Goal: Task Accomplishment & Management: Use online tool/utility

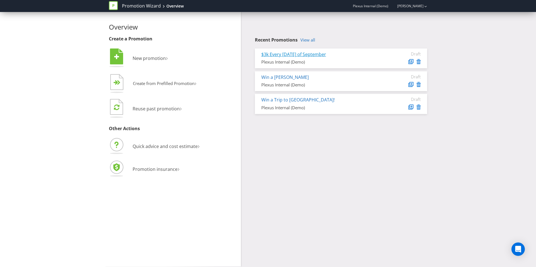
click at [310, 54] on link "$3k Every [DATE] of September" at bounding box center [293, 54] width 65 height 6
click at [269, 77] on link "Win a [PERSON_NAME]" at bounding box center [284, 77] width 47 height 6
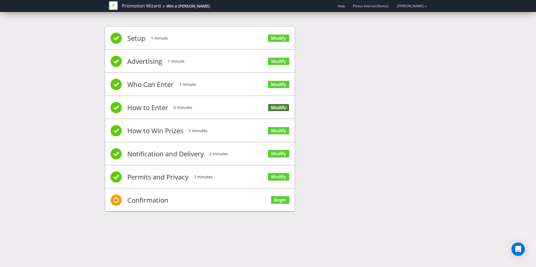
click at [272, 108] on link "Modify" at bounding box center [278, 108] width 21 height 8
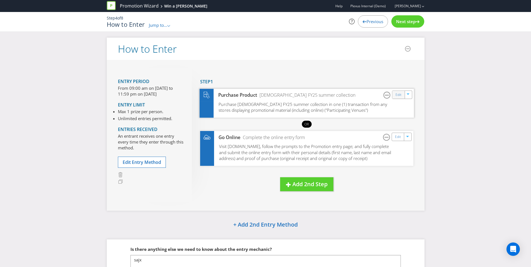
click at [396, 91] on div "Edit" at bounding box center [399, 95] width 13 height 8
click at [400, 97] on link "Edit" at bounding box center [399, 95] width 6 height 6
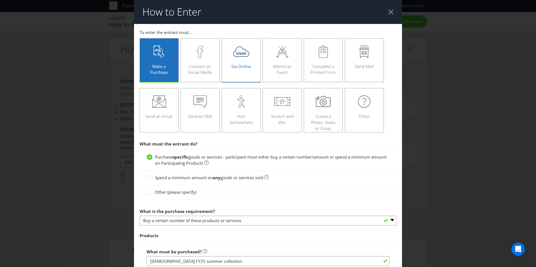
click at [243, 68] on span "Go Online" at bounding box center [241, 67] width 20 height 6
click at [0, 0] on input "Go Online" at bounding box center [0, 0] width 0 height 0
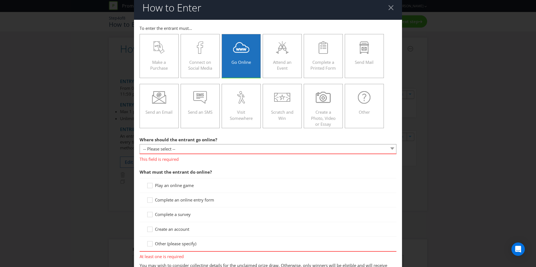
scroll to position [64, 0]
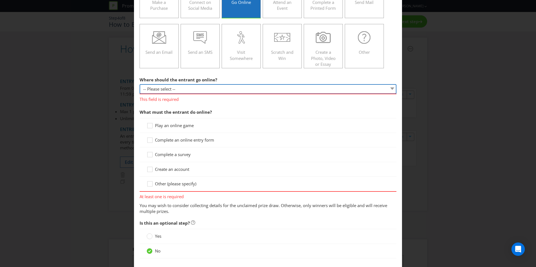
click at [164, 88] on select "-- Please select -- At a specific URL Using a direct link sent to the entrant b…" at bounding box center [267, 89] width 257 height 10
select select "EMAIL_LINK"
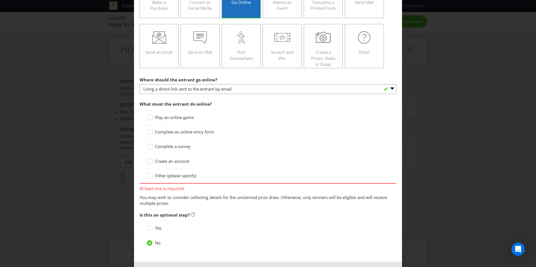
click at [166, 145] on span "Complete a survey" at bounding box center [173, 147] width 36 height 6
click at [0, 0] on input "Complete a survey" at bounding box center [0, 0] width 0 height 0
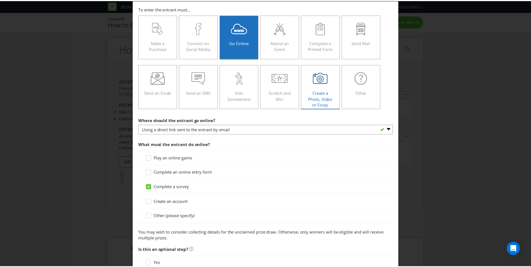
scroll to position [0, 0]
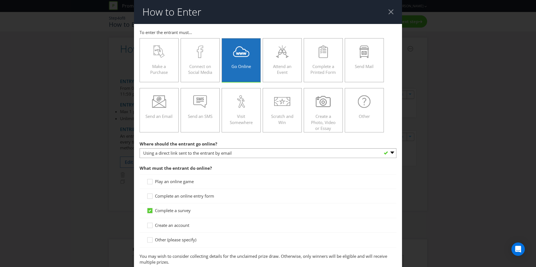
click at [388, 12] on div at bounding box center [390, 11] width 5 height 5
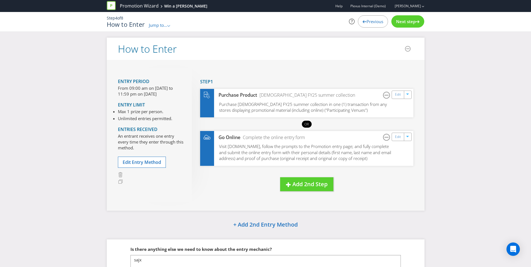
click at [403, 26] on div "Next step" at bounding box center [408, 21] width 33 height 12
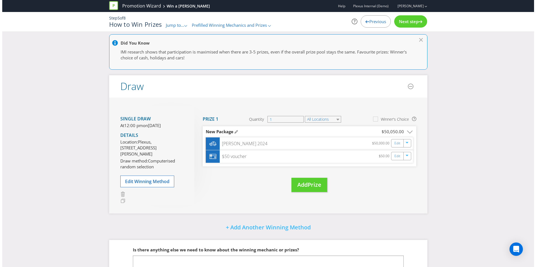
scroll to position [61, 0]
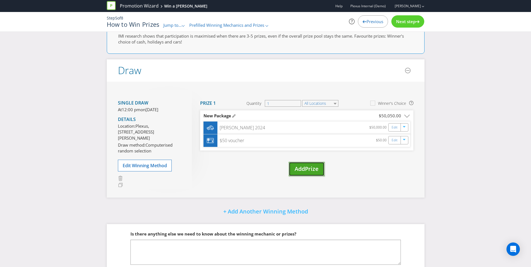
click at [300, 170] on span "Add" at bounding box center [300, 169] width 10 height 8
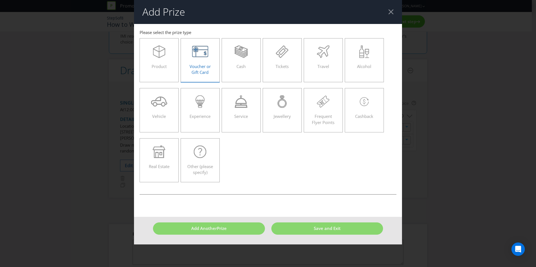
click at [206, 56] on icon at bounding box center [200, 51] width 16 height 13
click at [0, 0] on input "Voucher or Gift Card" at bounding box center [0, 0] width 0 height 0
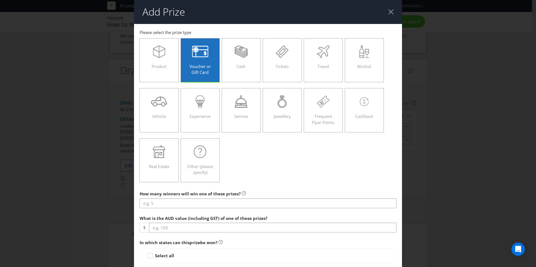
click at [388, 9] on div at bounding box center [390, 11] width 5 height 5
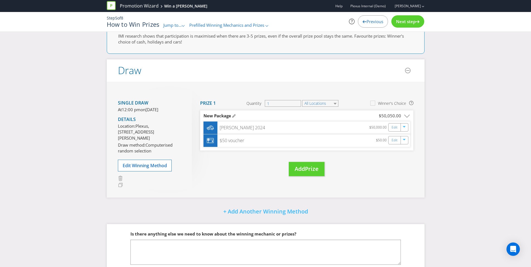
click at [404, 25] on div "Next step" at bounding box center [408, 21] width 33 height 12
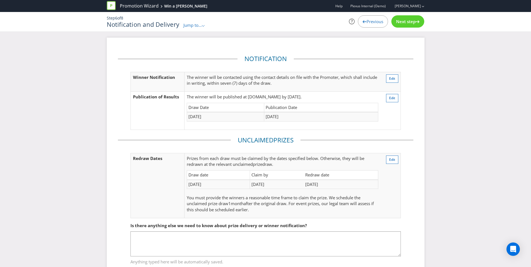
click at [193, 25] on span "Jump to..." at bounding box center [193, 25] width 18 height 6
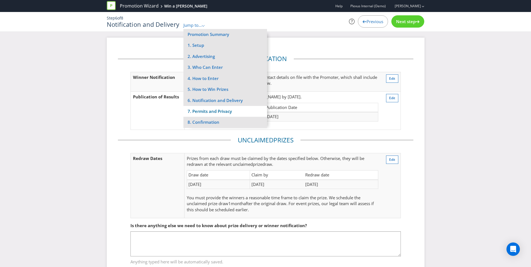
click at [235, 116] on li "7. Permits and Privacy" at bounding box center [226, 111] width 84 height 11
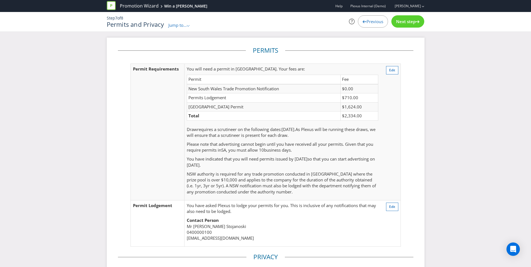
click at [180, 29] on div "Step 7 of 8 Permits and Privacy Jump to... .st0{fill-rule:evenodd;clip-rule:eve…" at bounding box center [266, 22] width 326 height 20
click at [180, 26] on span "Jump to..." at bounding box center [178, 25] width 18 height 6
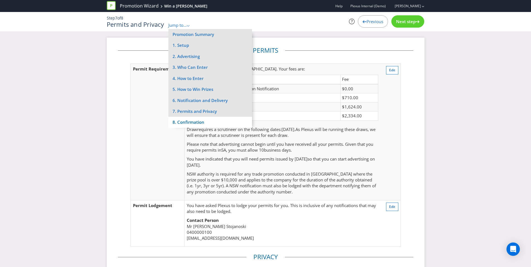
click at [200, 123] on li "8. Confirmation" at bounding box center [211, 122] width 84 height 11
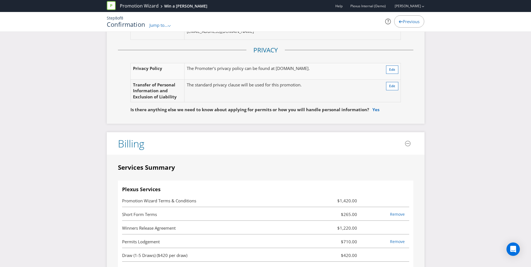
scroll to position [1372, 0]
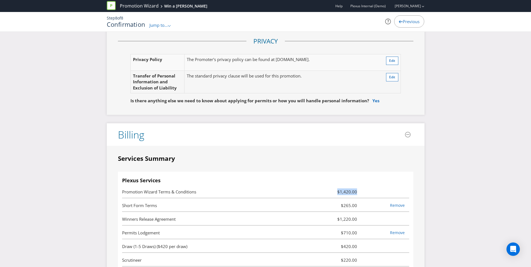
drag, startPoint x: 335, startPoint y: 168, endPoint x: 358, endPoint y: 167, distance: 23.2
click at [358, 189] on span "$1,420.00" at bounding box center [338, 192] width 48 height 7
drag, startPoint x: 340, startPoint y: 183, endPoint x: 362, endPoint y: 182, distance: 22.0
click at [362, 201] on div "Short Form Terms $265.00 Remove" at bounding box center [265, 202] width 287 height 2
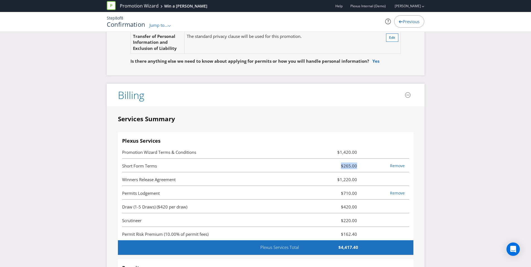
scroll to position [1417, 0]
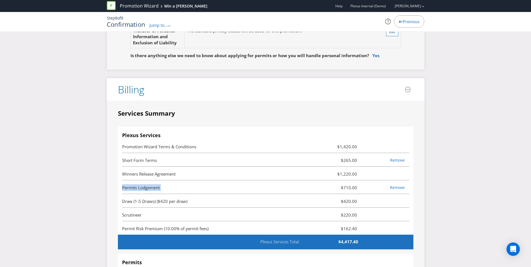
drag, startPoint x: 344, startPoint y: 162, endPoint x: 360, endPoint y: 160, distance: 15.5
click at [360, 183] on div "Permits Lodgement $710.00 Remove" at bounding box center [265, 184] width 287 height 2
drag, startPoint x: 340, startPoint y: 149, endPoint x: 366, endPoint y: 150, distance: 26.2
click at [366, 167] on li "Winners Release Agreement $1,220.00" at bounding box center [265, 174] width 287 height 14
drag, startPoint x: 343, startPoint y: 179, endPoint x: 365, endPoint y: 178, distance: 21.8
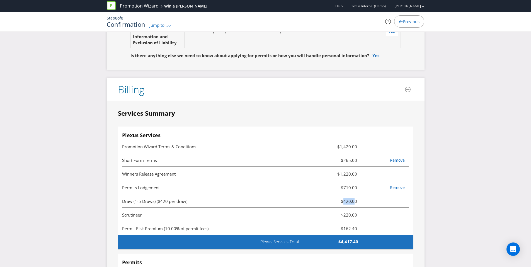
click at [363, 194] on li "Draw (1-5 Draws) ($420 per draw) $420.00" at bounding box center [265, 201] width 287 height 14
click at [351, 198] on span "$420.00" at bounding box center [338, 201] width 48 height 7
drag, startPoint x: 342, startPoint y: 192, endPoint x: 363, endPoint y: 194, distance: 21.0
click at [363, 208] on li "Scrutineer $220.00" at bounding box center [265, 215] width 287 height 14
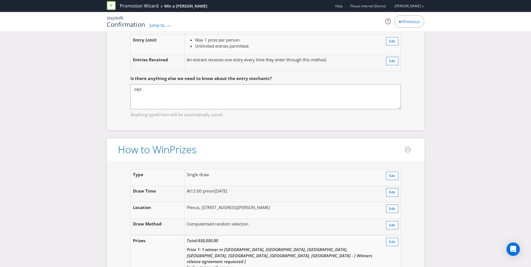
scroll to position [568, 0]
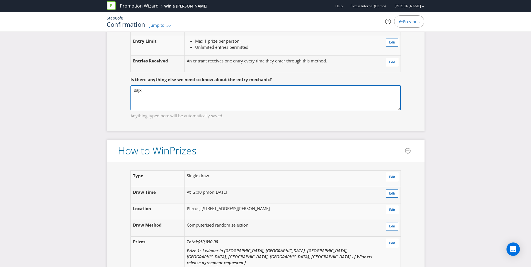
click at [152, 85] on textarea "sajx" at bounding box center [266, 97] width 271 height 25
drag, startPoint x: 148, startPoint y: 78, endPoint x: 127, endPoint y: 78, distance: 21.5
click at [127, 78] on fieldset "Is there anything else we need to know about the entry mechanic? sajx Anything …" at bounding box center [266, 94] width 296 height 57
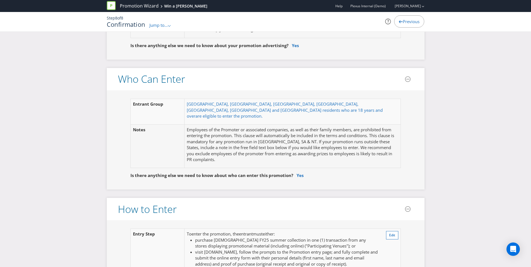
scroll to position [314, 0]
click at [157, 27] on span "Jump to..." at bounding box center [159, 25] width 18 height 6
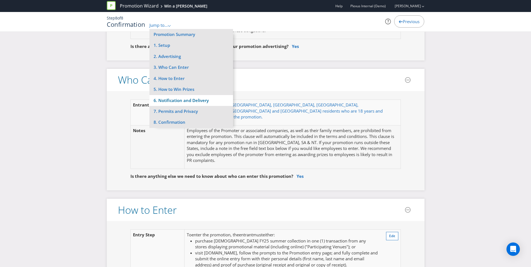
click at [192, 98] on li "6. Notification and Delivery" at bounding box center [192, 100] width 84 height 11
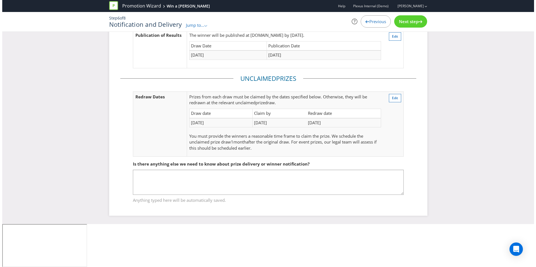
scroll to position [19, 0]
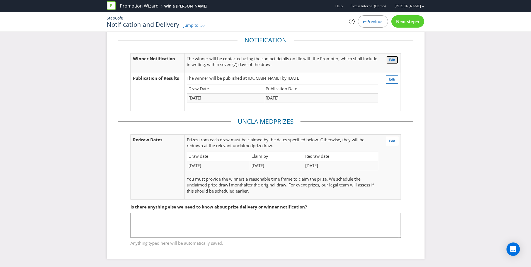
click at [394, 57] on span "Edit" at bounding box center [392, 59] width 6 height 5
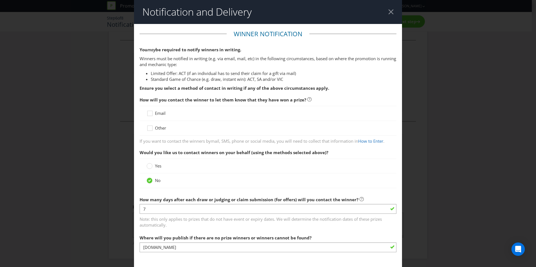
click at [388, 13] on div at bounding box center [390, 11] width 5 height 5
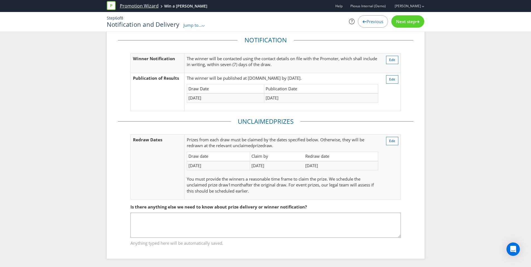
click at [134, 4] on link "Promotion Wizard" at bounding box center [139, 6] width 39 height 6
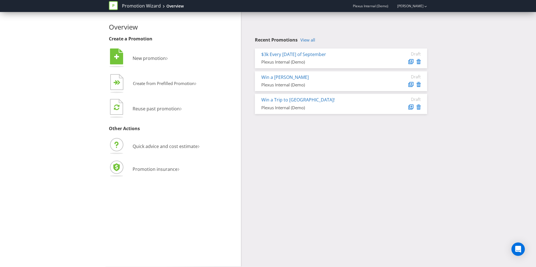
click at [349, 181] on div "Overview Create a Promotion  New promotion ›   Create from Prefilled Promoti…" at bounding box center [268, 139] width 326 height 255
